Goal: Task Accomplishment & Management: Manage account settings

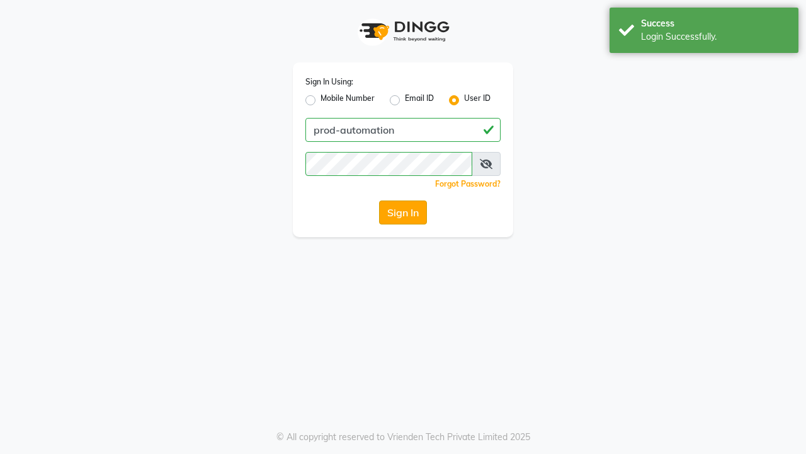
click at [409, 205] on button "Sign In" at bounding box center [403, 212] width 48 height 24
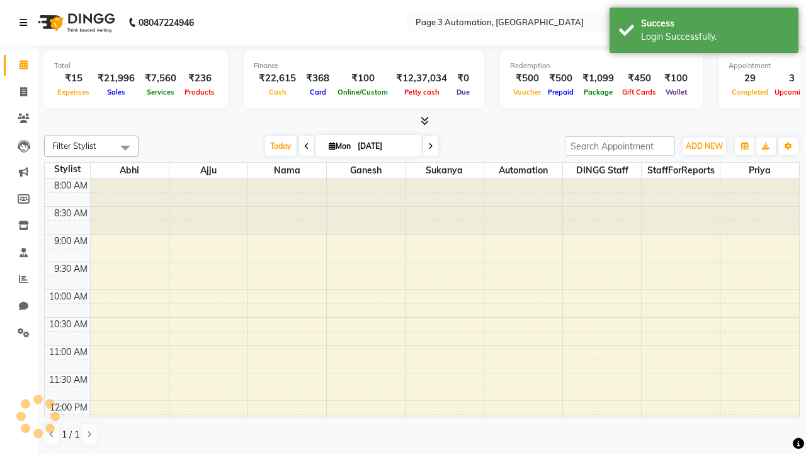
click at [26, 23] on icon at bounding box center [24, 22] width 8 height 9
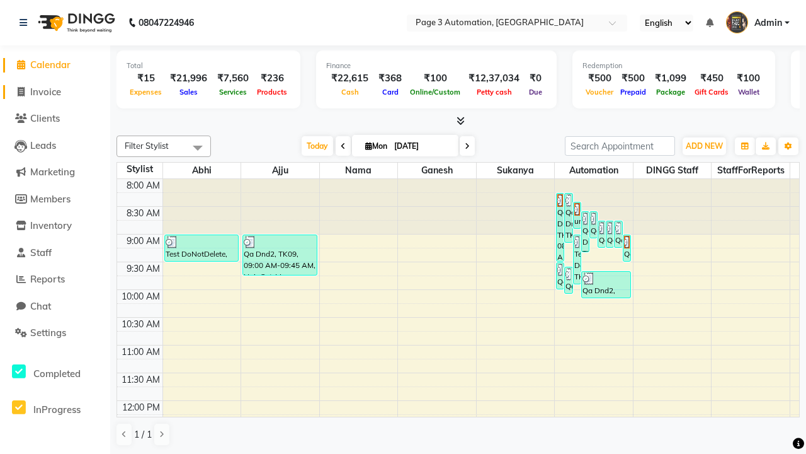
click at [55, 91] on span "Invoice" at bounding box center [45, 92] width 31 height 12
select select "2774"
select select "service"
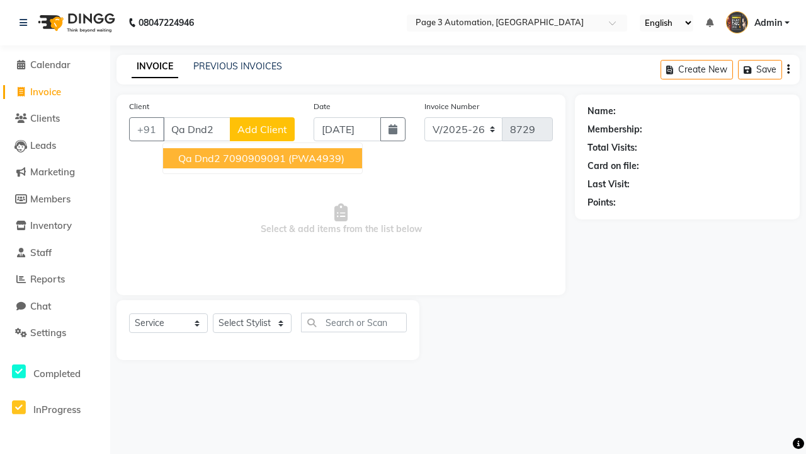
click at [262, 158] on ngb-highlight "7090909091" at bounding box center [254, 158] width 63 height 13
type input "7090909091"
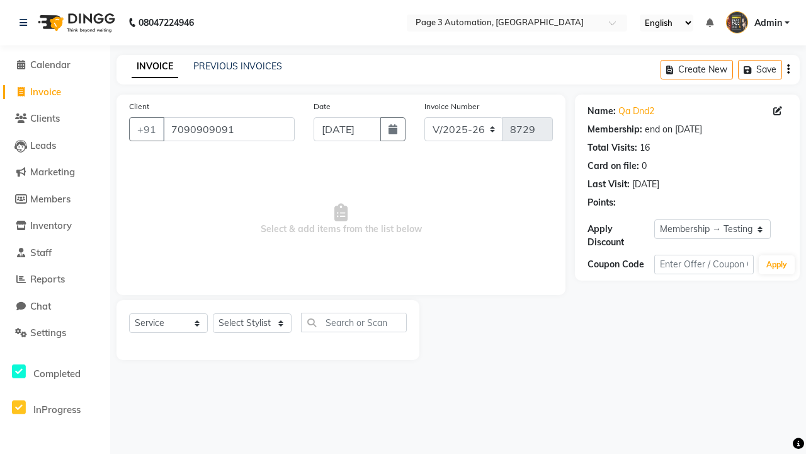
select select "0:"
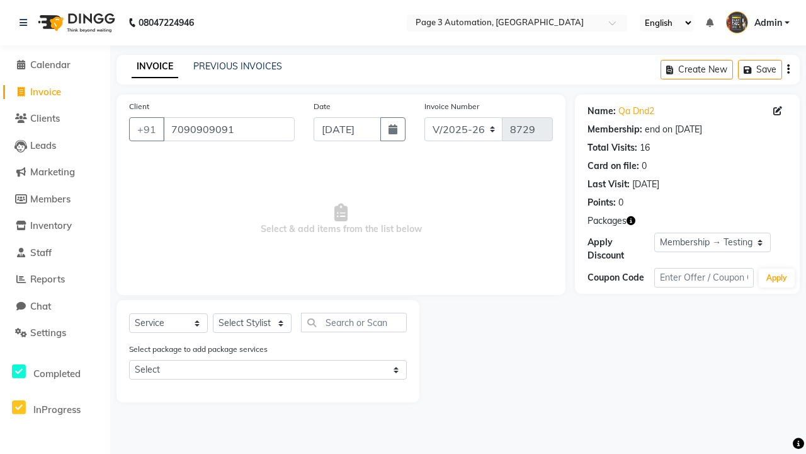
select select "71572"
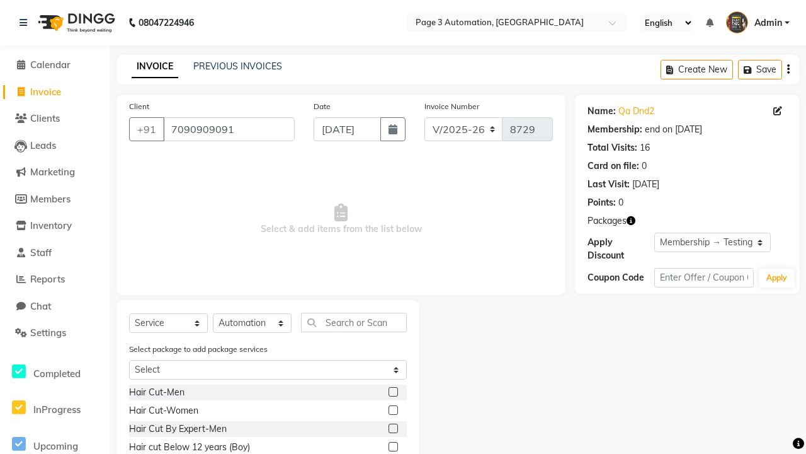
click at [392, 447] on label at bounding box center [393, 446] width 9 height 9
click at [392, 447] on input "checkbox" at bounding box center [393, 447] width 8 height 8
checkbox input "true"
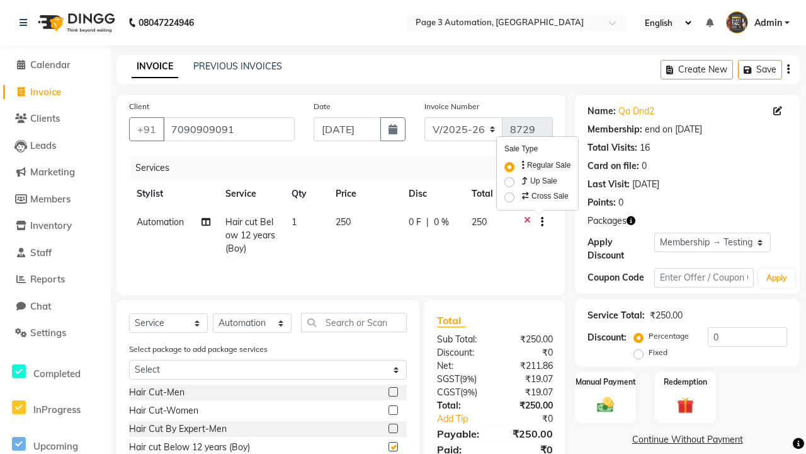
click at [545, 196] on label "Cross Sale" at bounding box center [544, 196] width 49 height 13
click at [528, 196] on input "Cross Sale" at bounding box center [524, 194] width 8 height 8
radio input "true"
click at [605, 381] on label "Manual Payment" at bounding box center [605, 381] width 63 height 12
select select "71342"
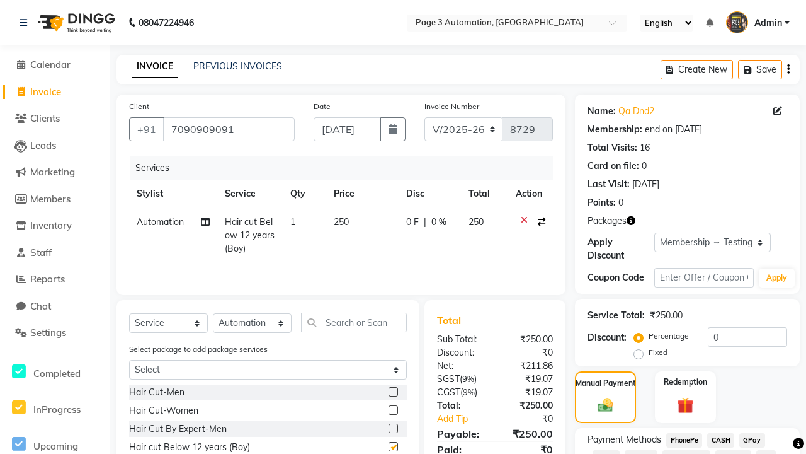
click at [721, 440] on span "CASH" at bounding box center [720, 440] width 27 height 14
checkbox input "false"
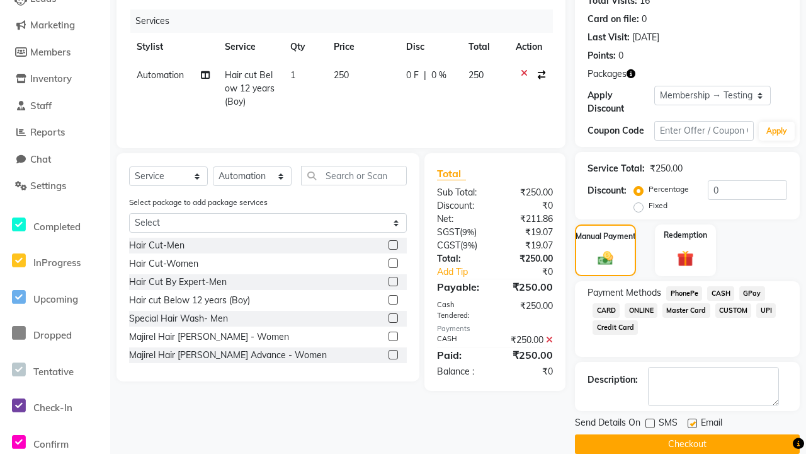
click at [692, 423] on label at bounding box center [692, 422] width 9 height 9
click at [692, 423] on input "checkbox" at bounding box center [692, 423] width 8 height 8
checkbox input "false"
click at [687, 443] on button "Checkout" at bounding box center [687, 444] width 225 height 20
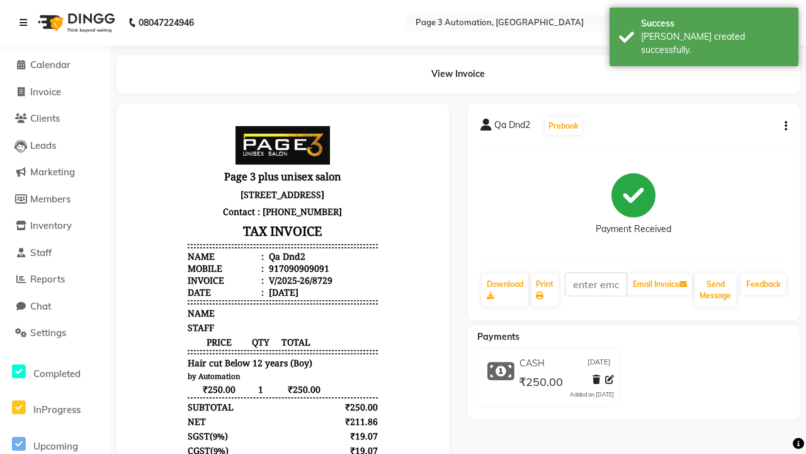
click at [704, 32] on div "[PERSON_NAME] created successfully." at bounding box center [715, 43] width 148 height 26
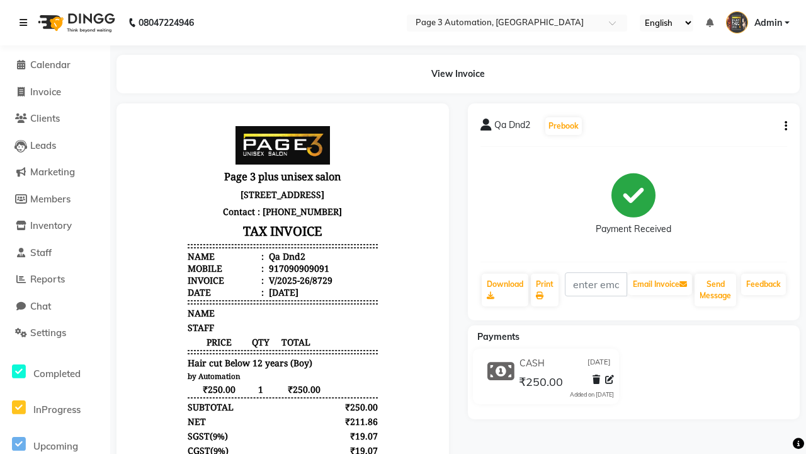
click at [26, 23] on icon at bounding box center [24, 22] width 8 height 9
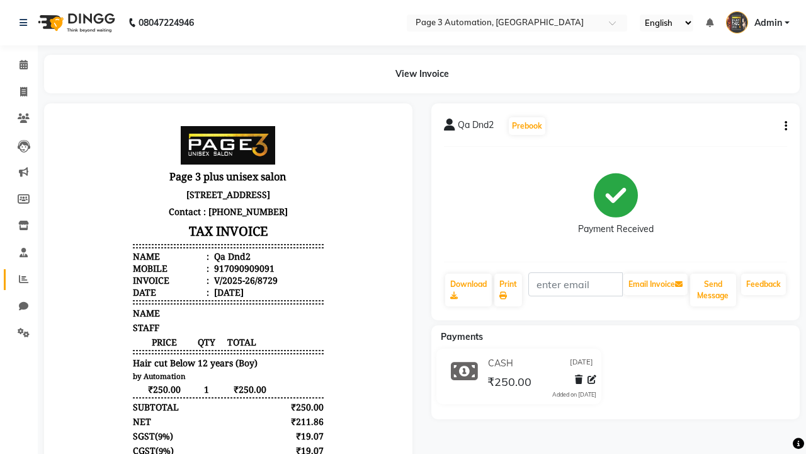
click at [19, 279] on icon at bounding box center [23, 278] width 9 height 9
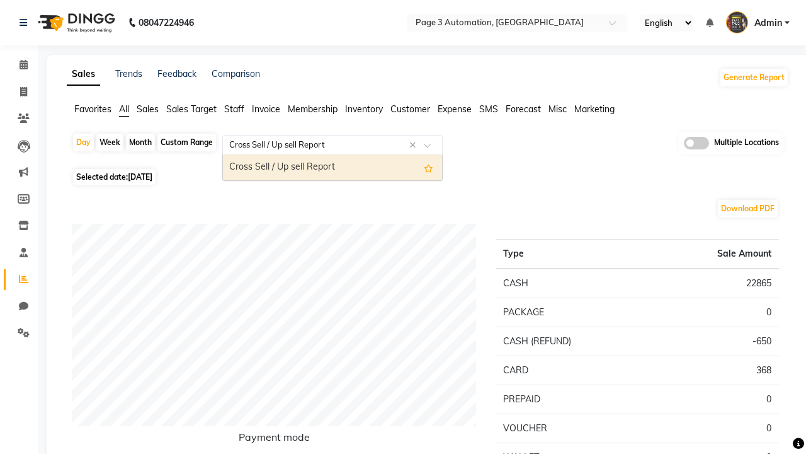
click at [333, 168] on div "Cross Sell / Up sell Report" at bounding box center [332, 167] width 219 height 25
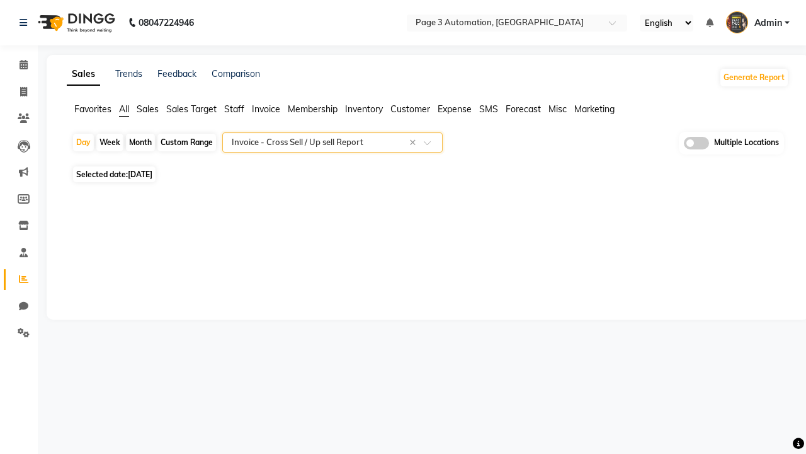
select select "full_report"
select select "csv"
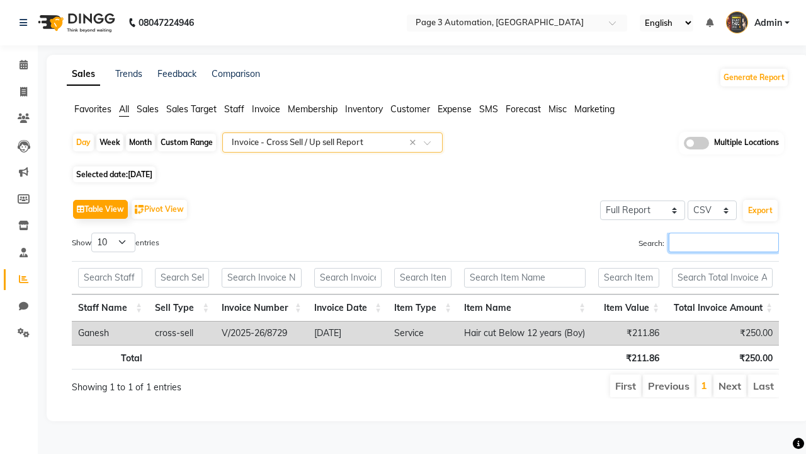
type input "V/2025-26/8729"
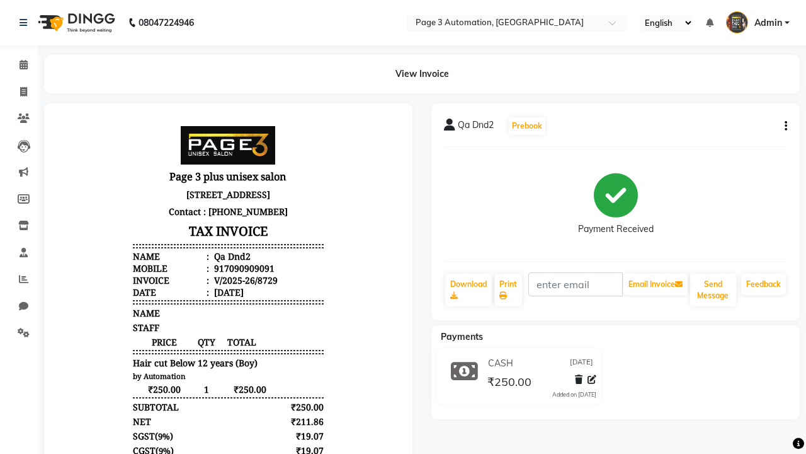
click at [783, 126] on button "button" at bounding box center [784, 126] width 8 height 13
select select "service"
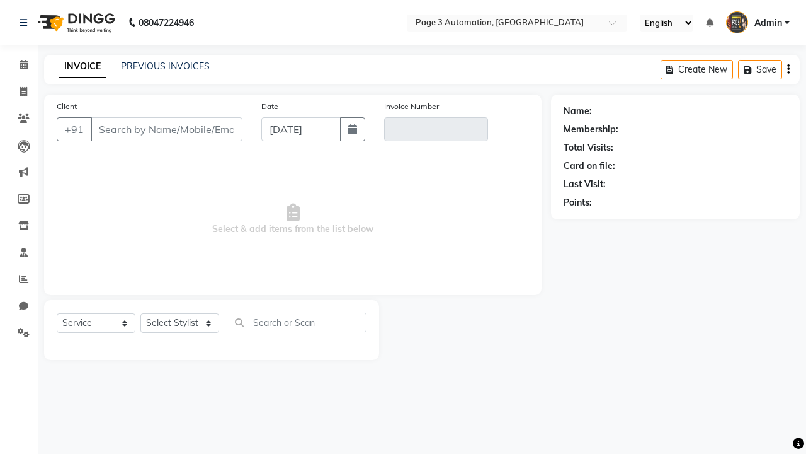
type input "7090909091"
type input "V/2025-26/8729"
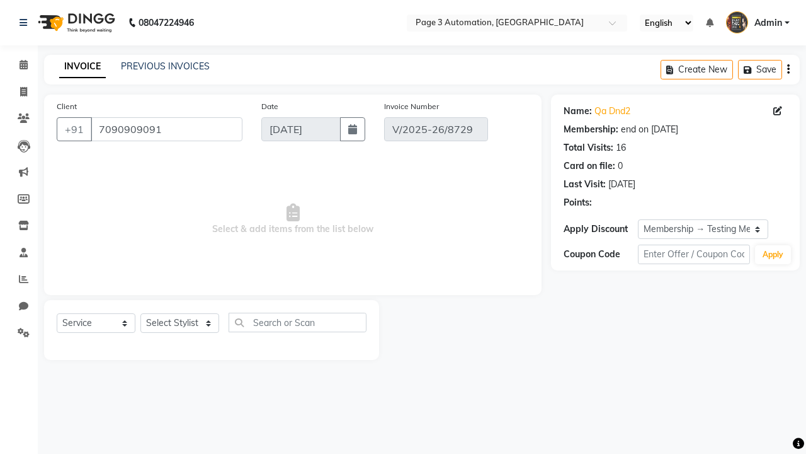
select select "0:"
click at [758, 23] on span "Admin" at bounding box center [769, 22] width 28 height 13
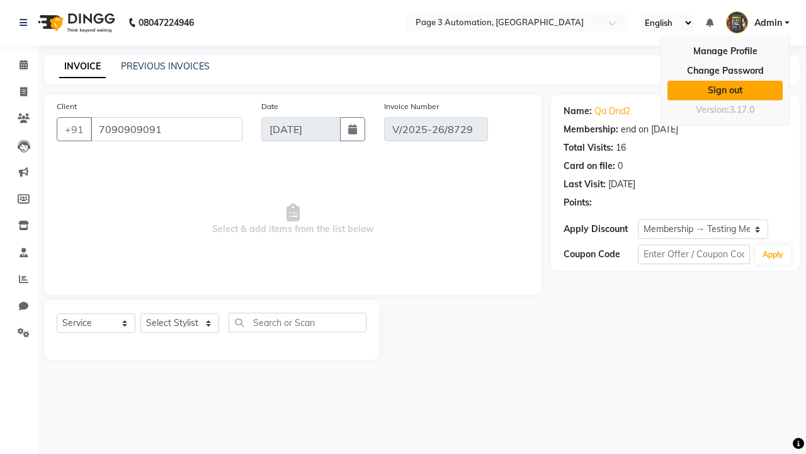
click at [725, 90] on link "Sign out" at bounding box center [725, 91] width 115 height 20
